Goal: Communication & Community: Ask a question

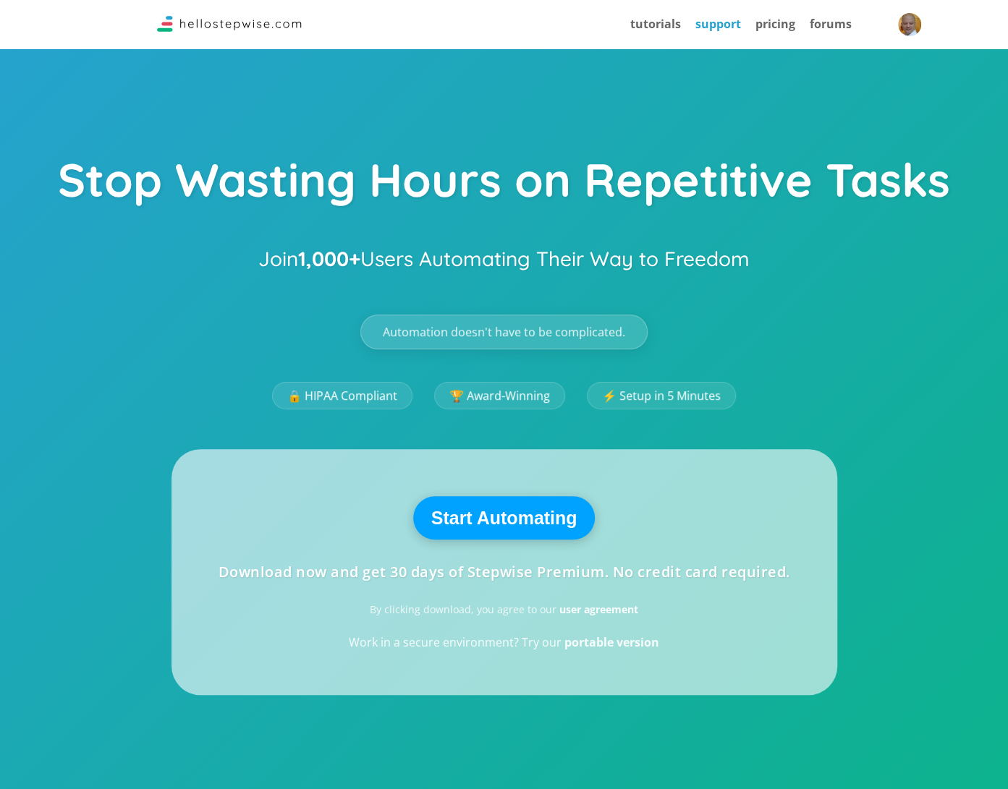
click at [707, 19] on link "support" at bounding box center [718, 24] width 46 height 16
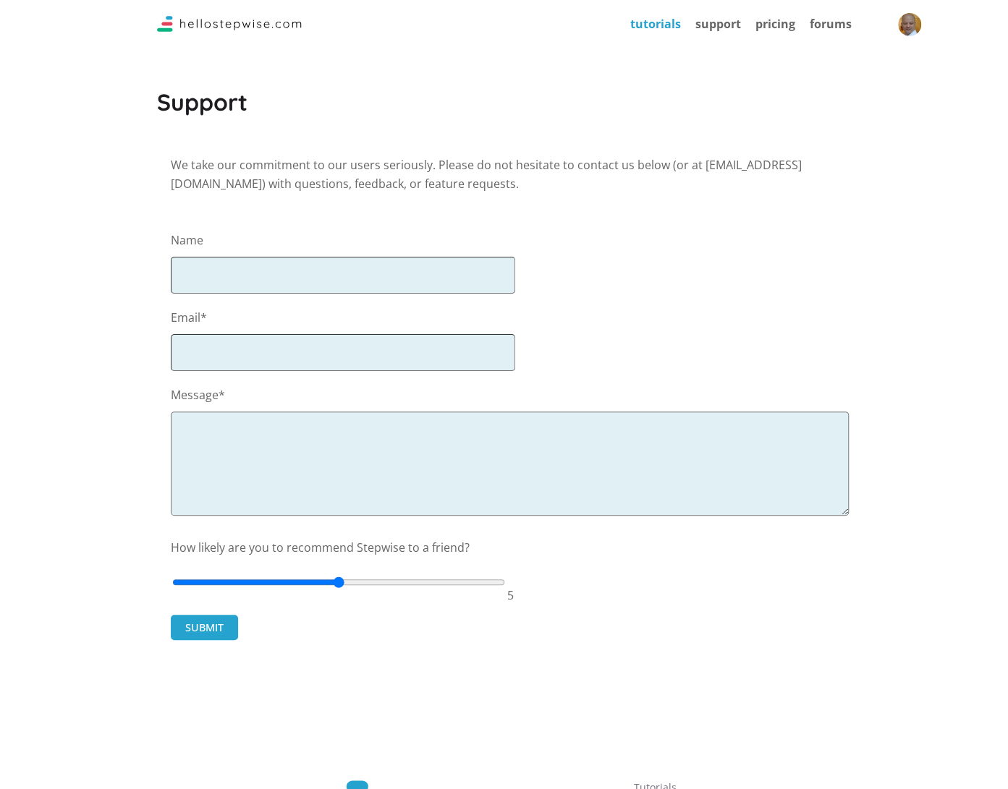
click at [665, 26] on link "tutorials" at bounding box center [655, 24] width 51 height 16
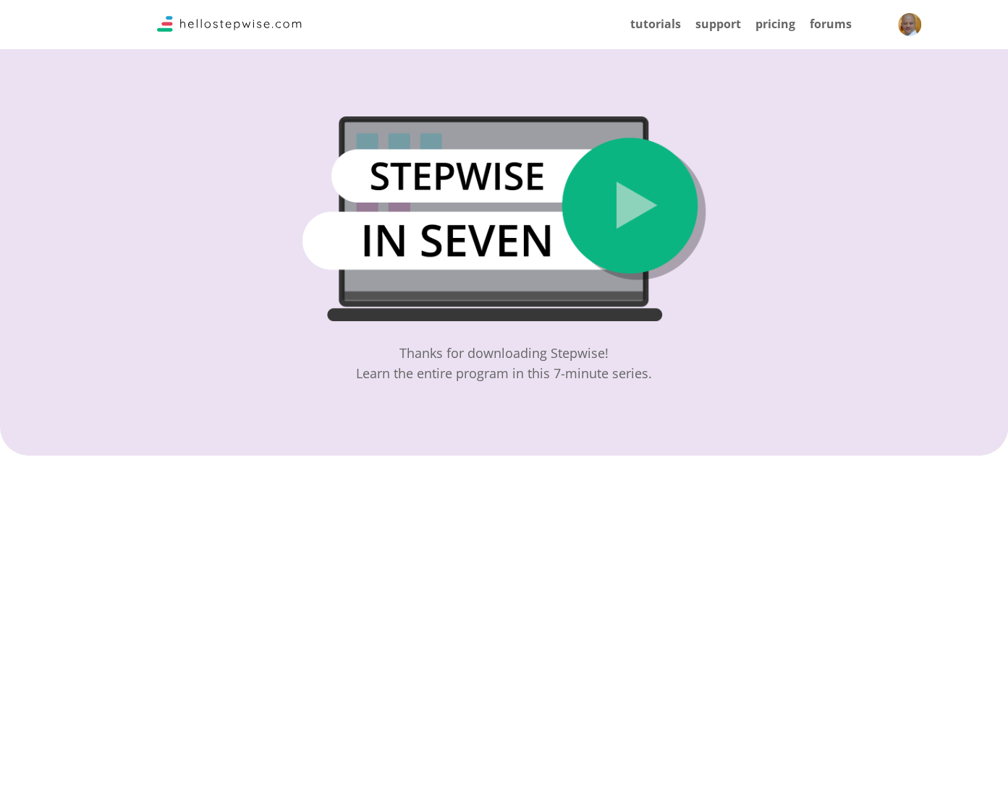
click at [171, 24] on img at bounding box center [229, 24] width 145 height 16
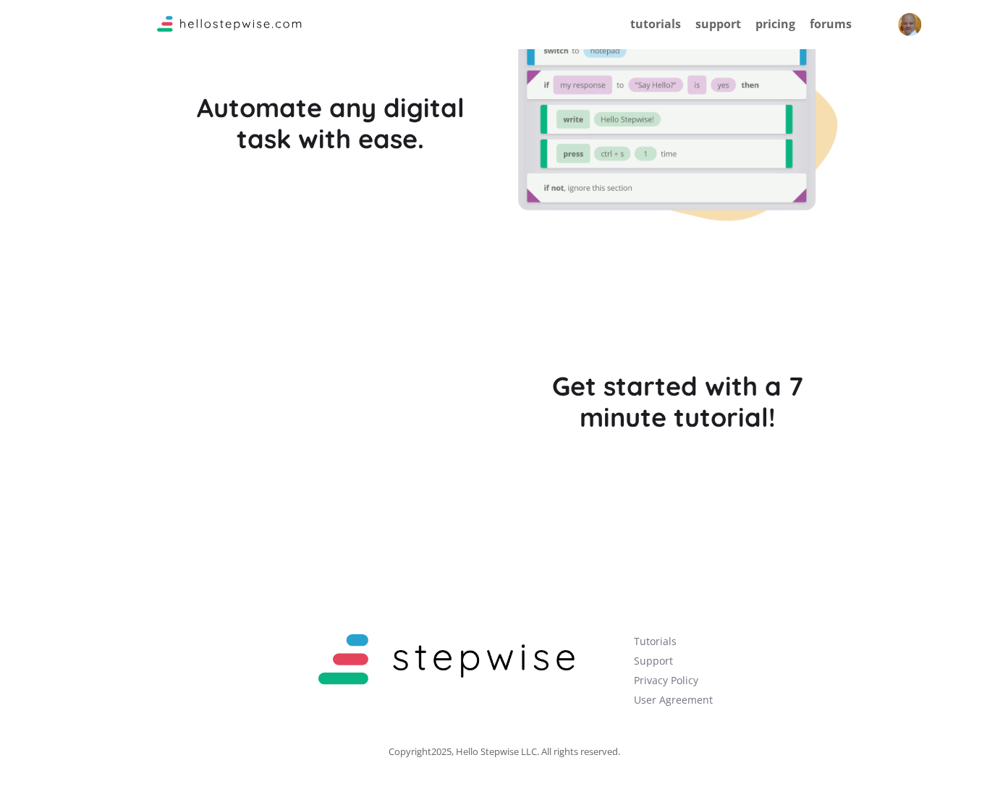
scroll to position [3988, 0]
click at [663, 657] on link "Support" at bounding box center [653, 660] width 39 height 14
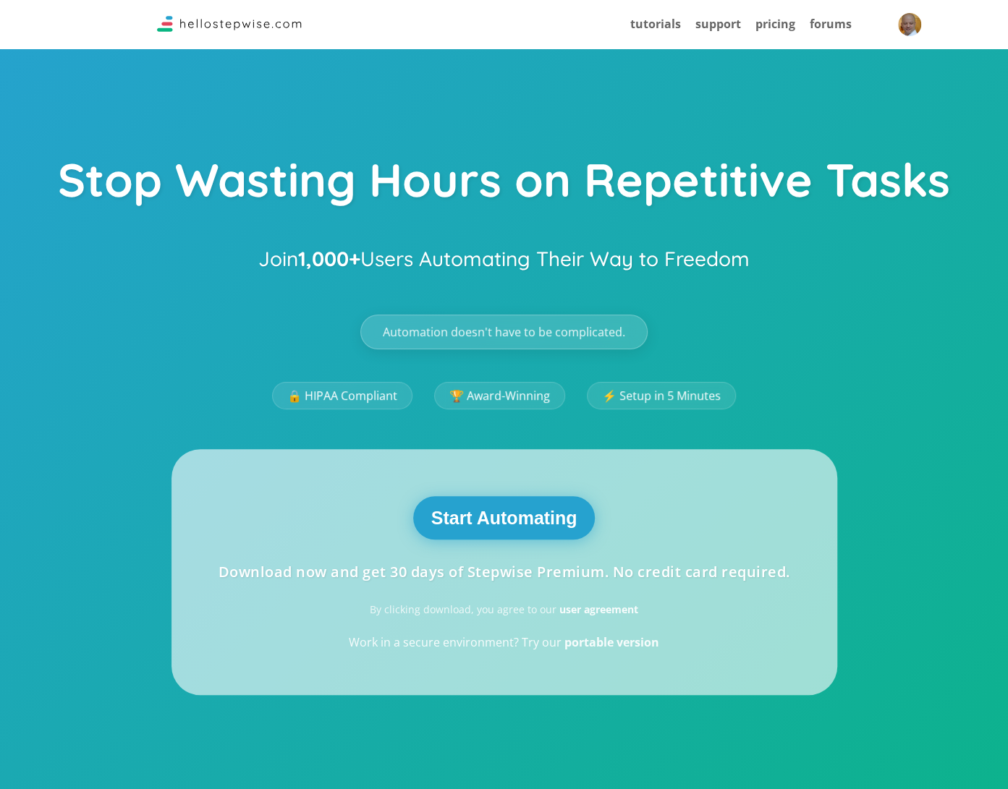
click at [556, 516] on button "Start Automating" at bounding box center [504, 517] width 182 height 43
click at [981, 138] on div "Stop Wasting Hours on Repetitive Tasks Join 1,000+ Users Automating Their Way t…" at bounding box center [504, 556] width 1008 height 1113
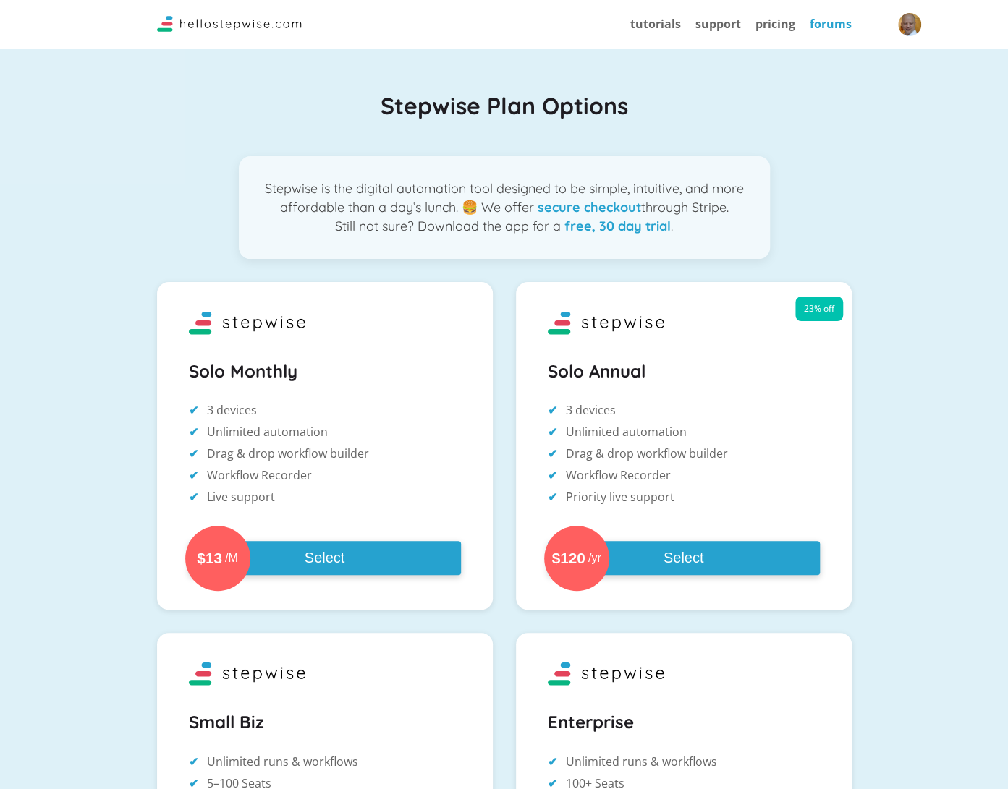
click at [818, 22] on link "forums" at bounding box center [830, 24] width 42 height 16
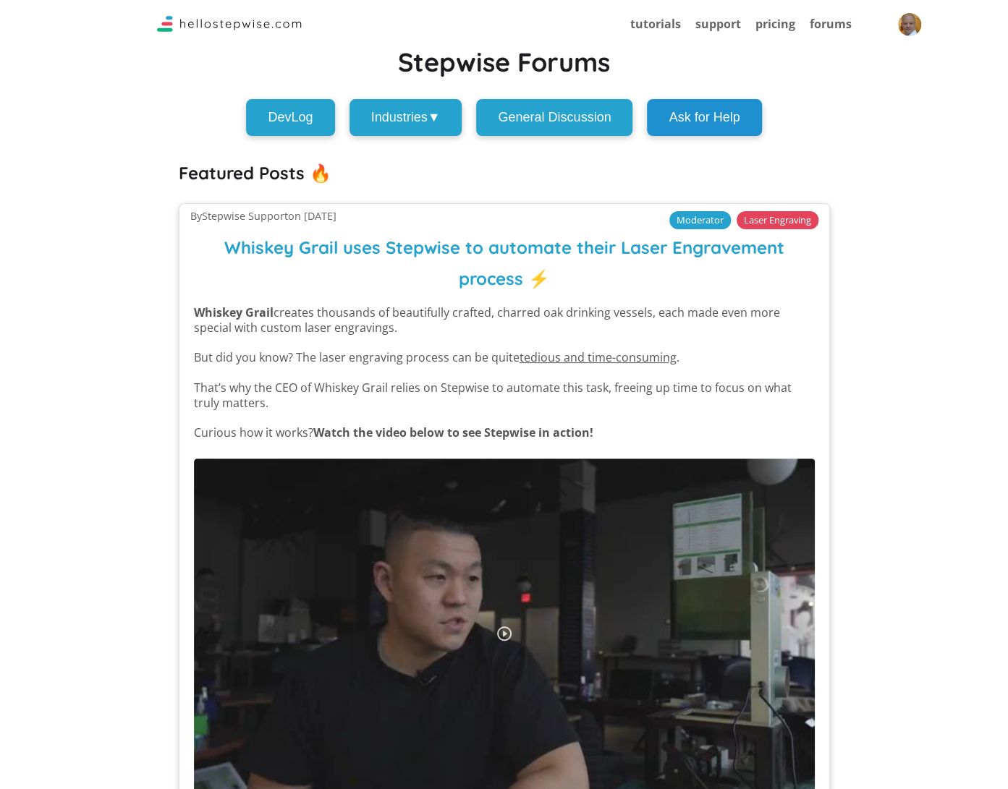
click at [739, 114] on button "Ask for Help" at bounding box center [704, 117] width 114 height 37
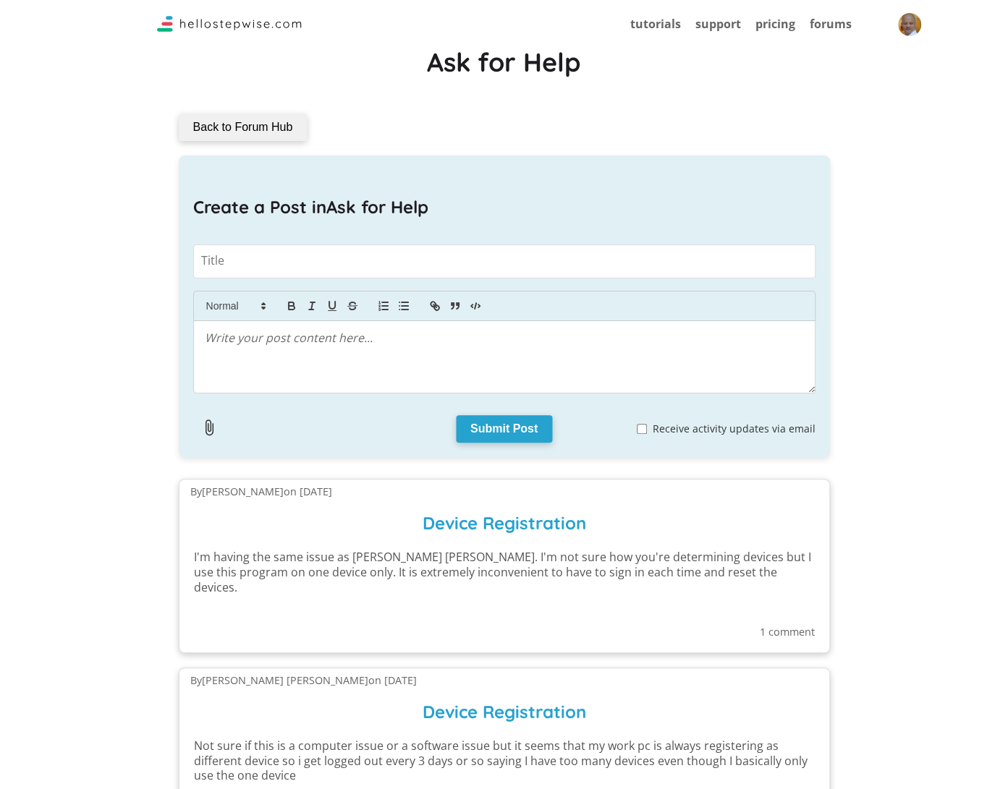
click at [463, 268] on textarea at bounding box center [504, 261] width 623 height 34
type textarea "Uninstalling Stepwise"
click at [421, 364] on div at bounding box center [504, 357] width 622 height 72
click at [427, 344] on p at bounding box center [504, 338] width 599 height 17
click at [356, 340] on p "How do I remove step wise? It doesn't register in the uninstall control panel o…" at bounding box center [504, 338] width 599 height 17
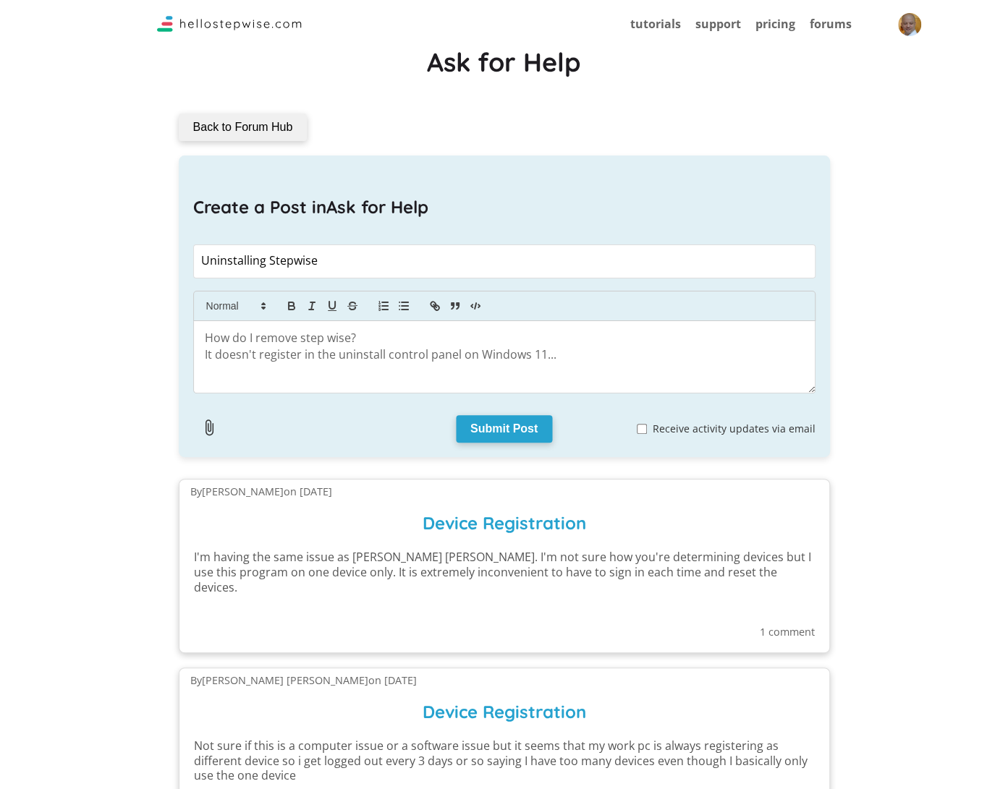
click at [645, 427] on input "Receive activity updates via email" at bounding box center [642, 429] width 10 height 10
checkbox input "true"
click at [910, 25] on img "button" at bounding box center [908, 24] width 25 height 25
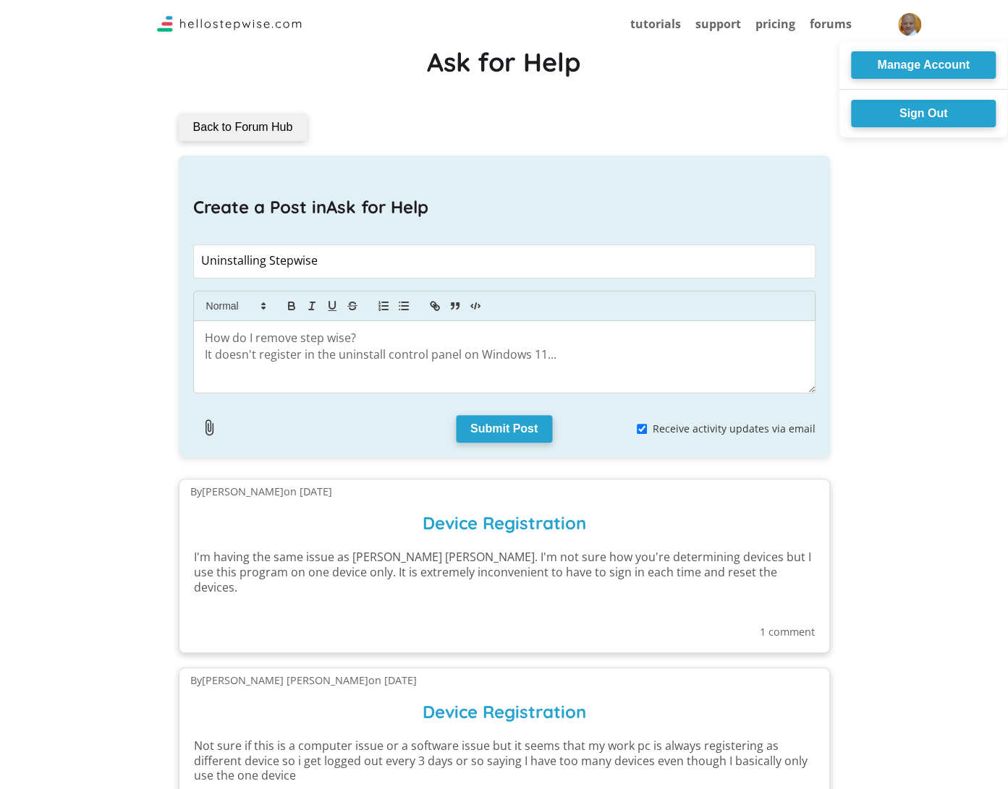
click at [932, 325] on div at bounding box center [504, 394] width 1008 height 789
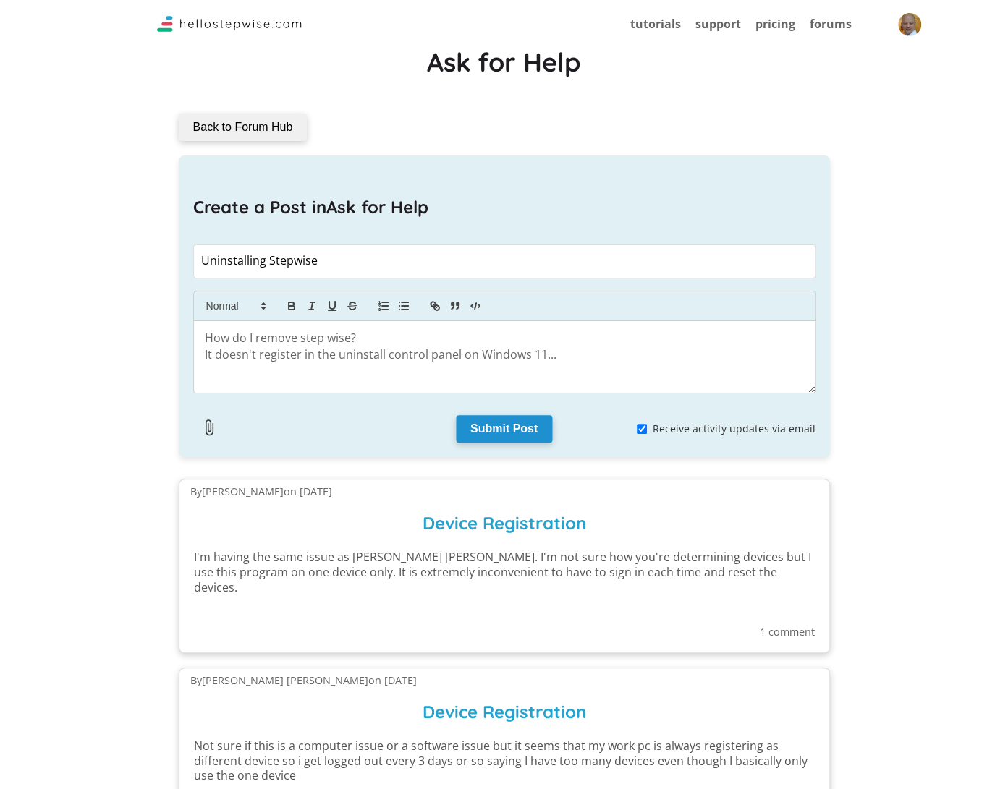
click at [499, 422] on button "Submit Post" at bounding box center [504, 428] width 96 height 27
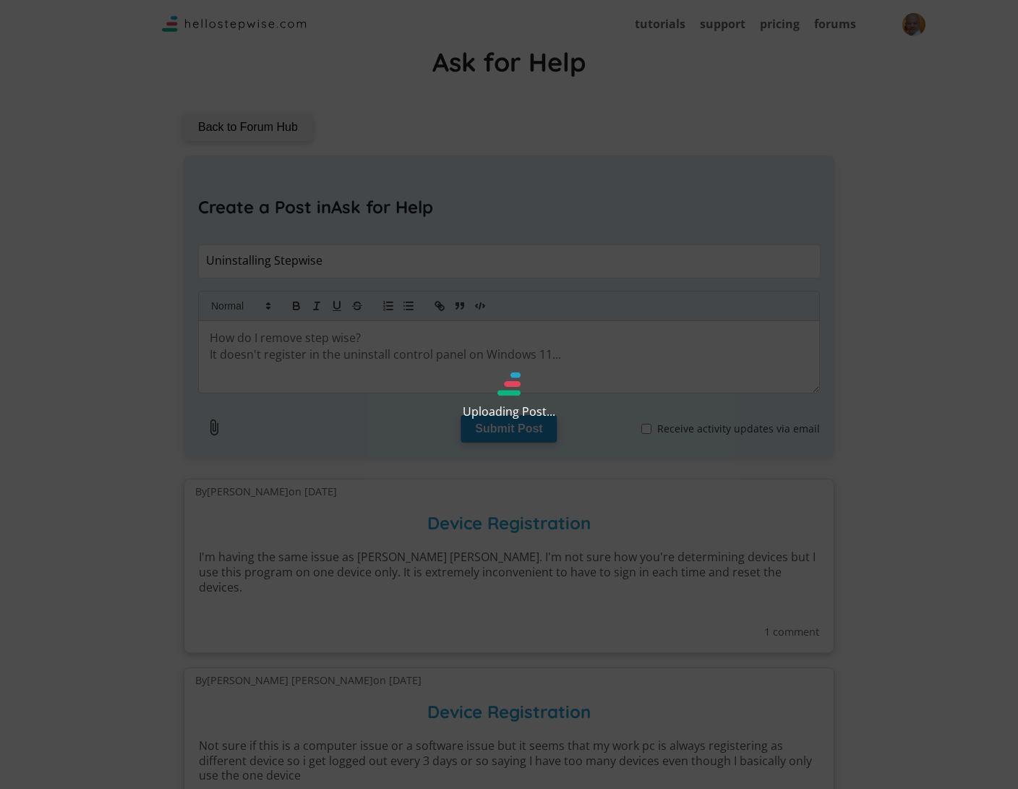
checkbox input "false"
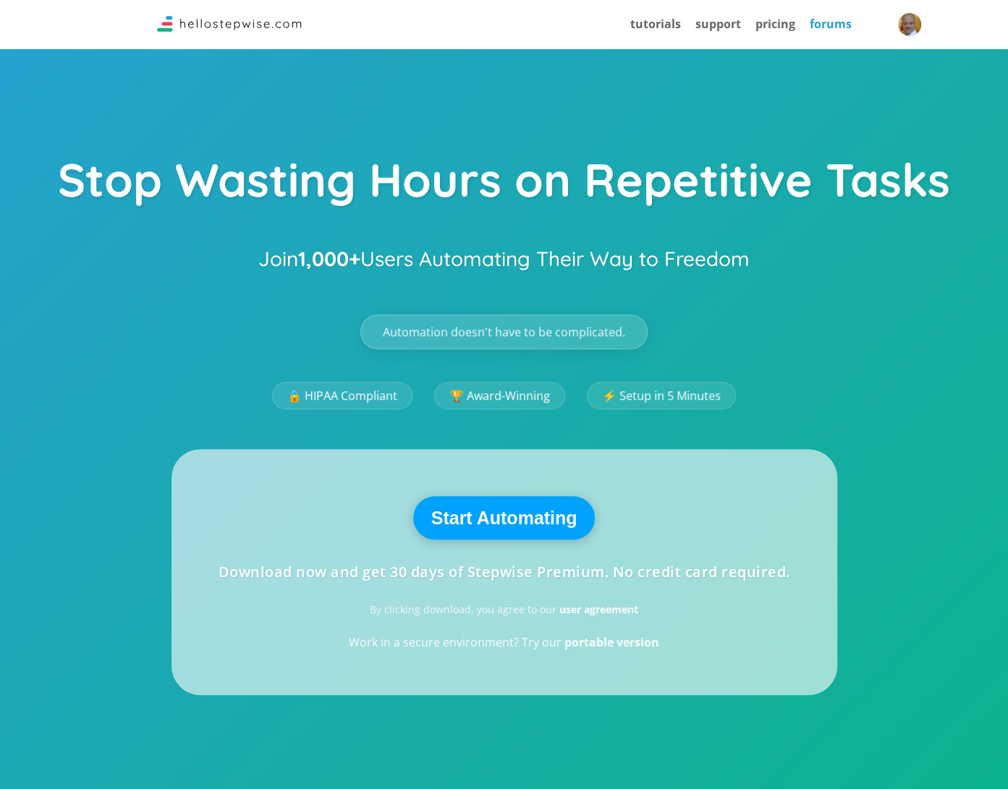
click at [833, 16] on link "forums" at bounding box center [830, 24] width 42 height 16
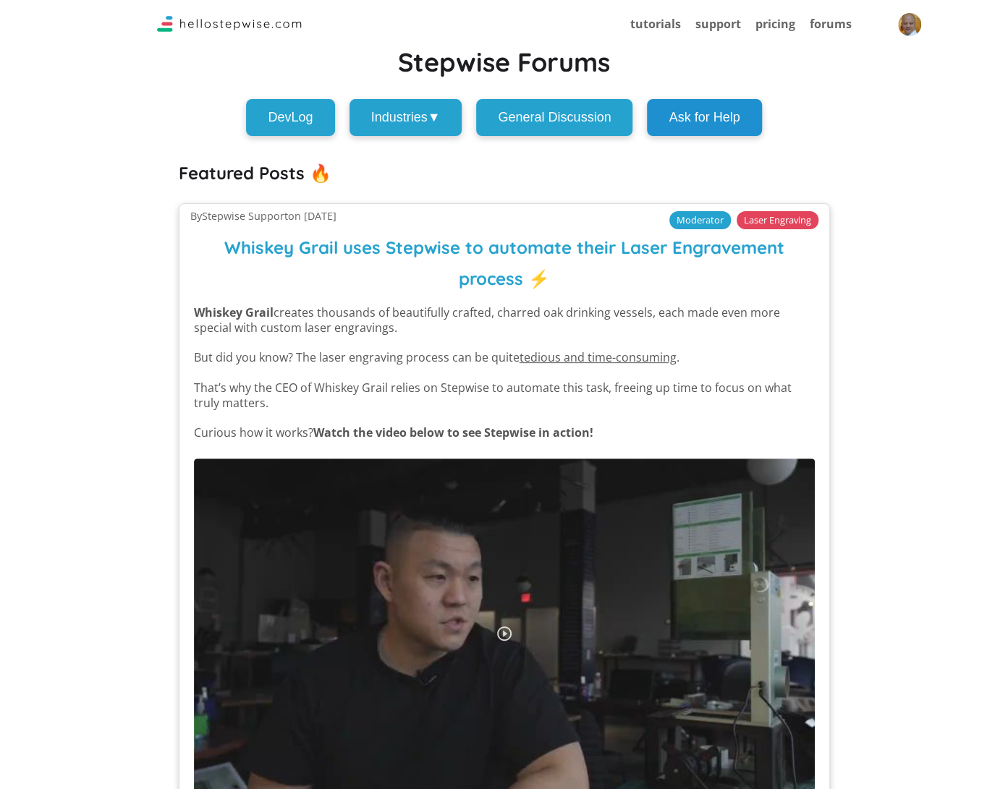
click at [732, 114] on button "Ask for Help" at bounding box center [704, 117] width 114 height 37
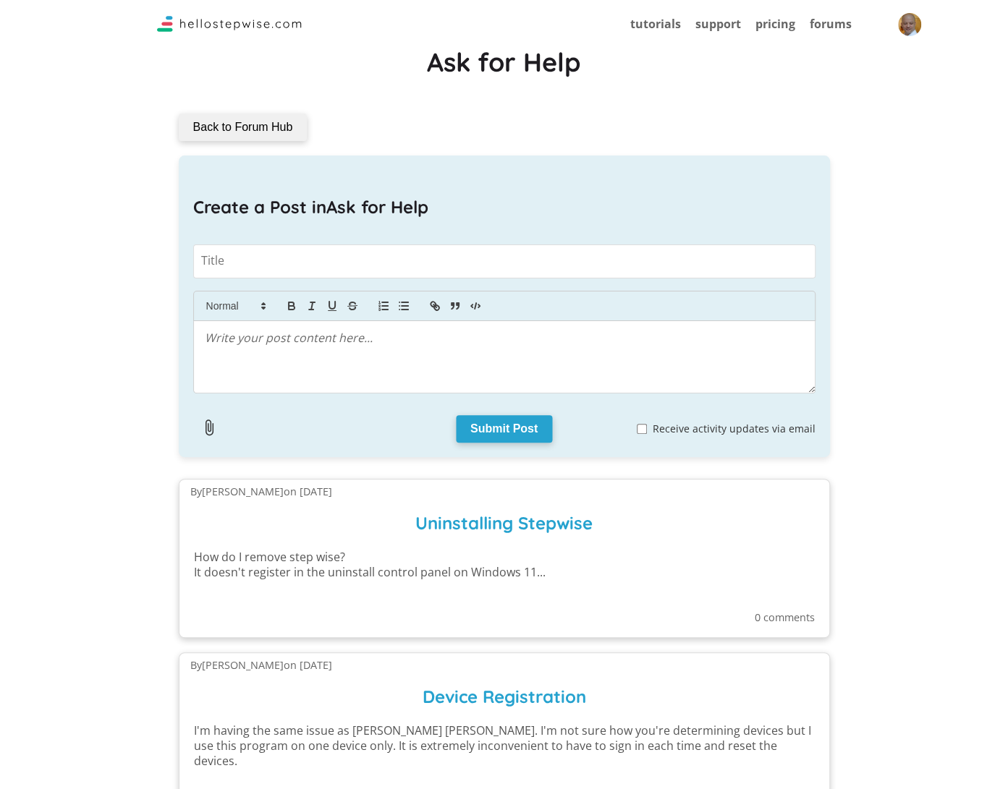
click at [247, 502] on h3 "Uninstalling Stepwise" at bounding box center [504, 518] width 621 height 42
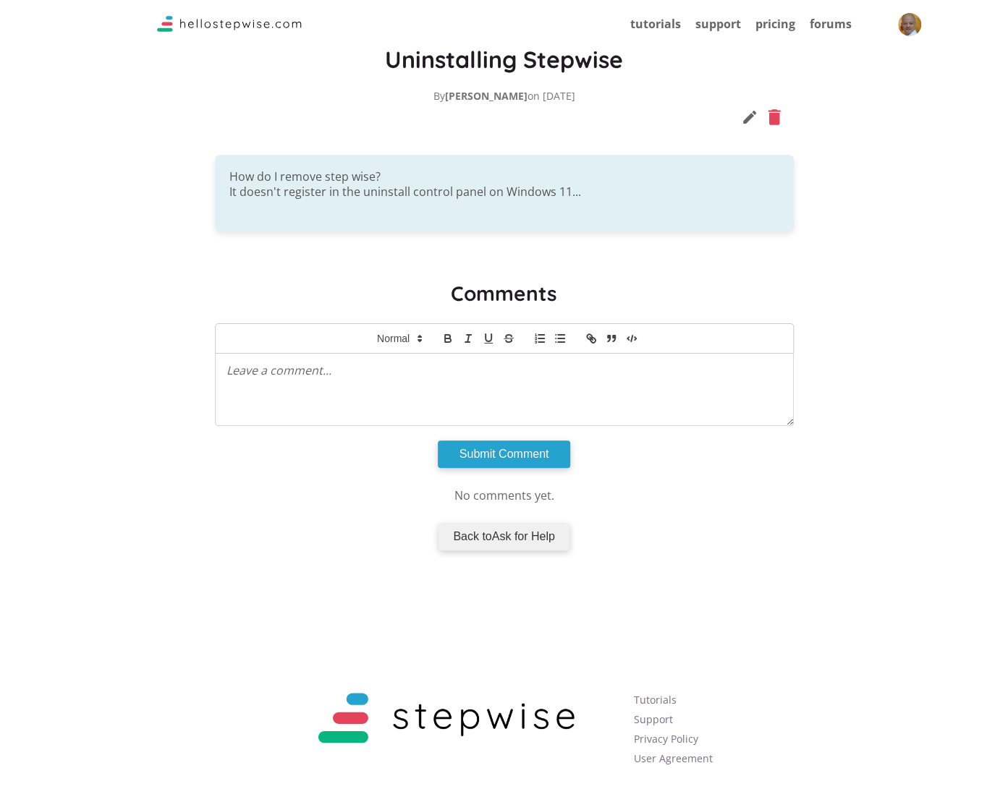
click at [776, 116] on icon at bounding box center [773, 117] width 12 height 16
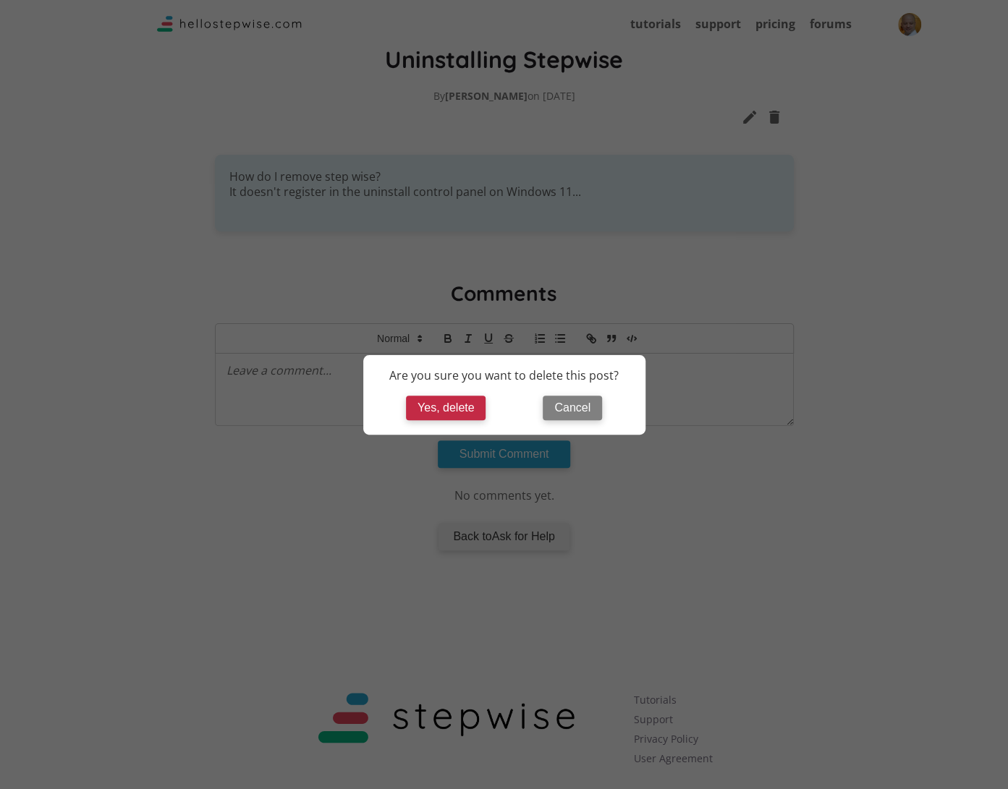
click at [439, 410] on button "Yes, delete" at bounding box center [446, 408] width 80 height 25
